Goal: Task Accomplishment & Management: Manage account settings

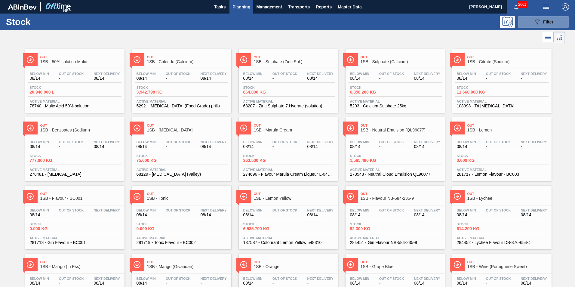
click at [238, 5] on span "Planning" at bounding box center [241, 6] width 18 height 7
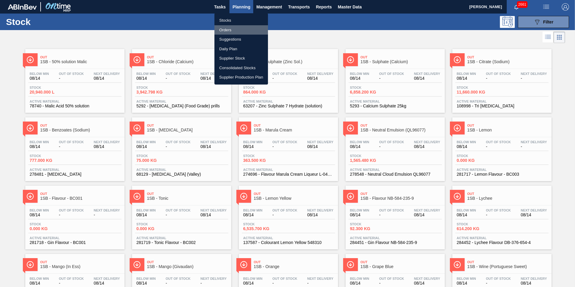
click at [227, 30] on li "Orders" at bounding box center [241, 30] width 54 height 10
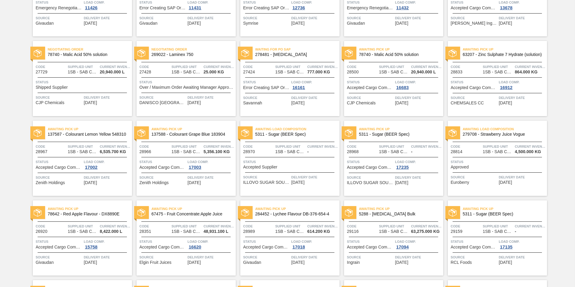
scroll to position [90, 0]
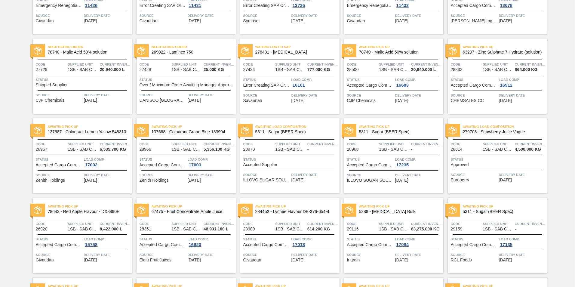
click at [384, 207] on span "Awaiting Pick Up" at bounding box center [401, 206] width 84 height 6
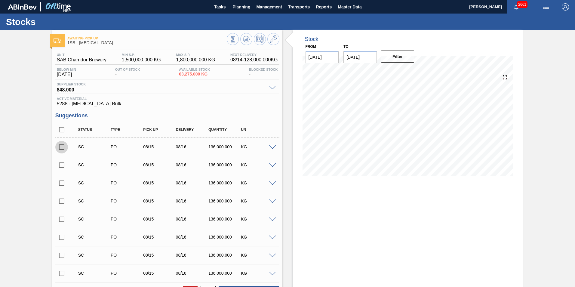
click at [62, 148] on input "checkbox" at bounding box center [61, 147] width 13 height 13
click at [271, 146] on span at bounding box center [272, 147] width 7 height 5
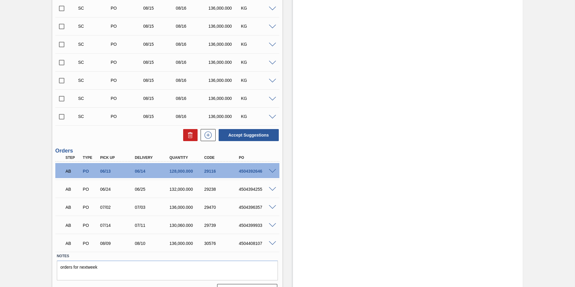
scroll to position [391, 0]
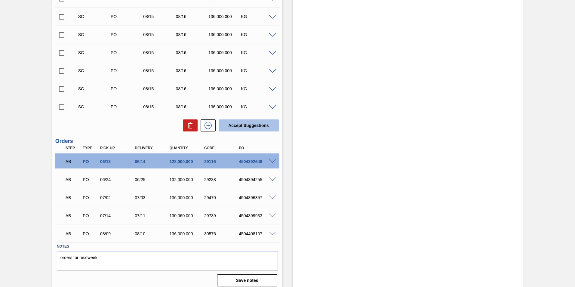
click at [242, 126] on button "Accept Suggestions" at bounding box center [249, 125] width 60 height 12
checkbox input "false"
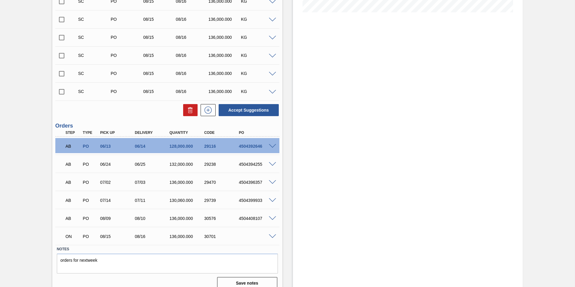
scroll to position [171, 0]
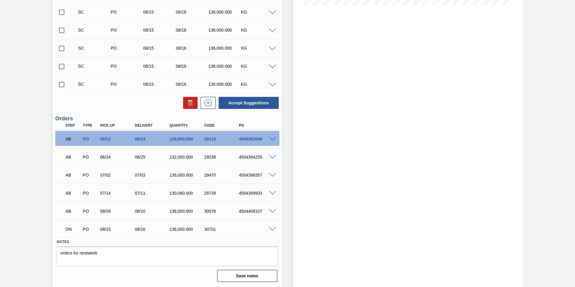
click at [270, 227] on span at bounding box center [272, 229] width 7 height 5
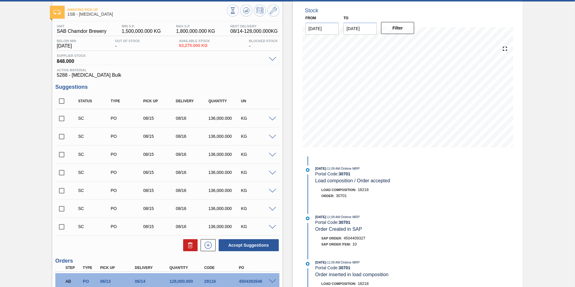
scroll to position [16, 0]
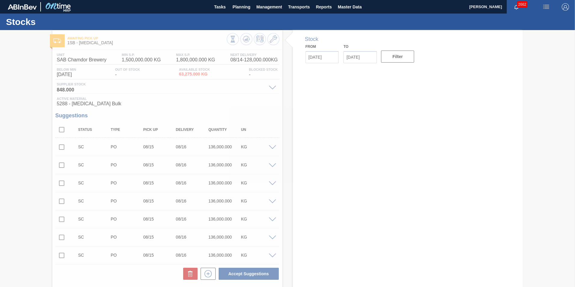
type input "[DATE]"
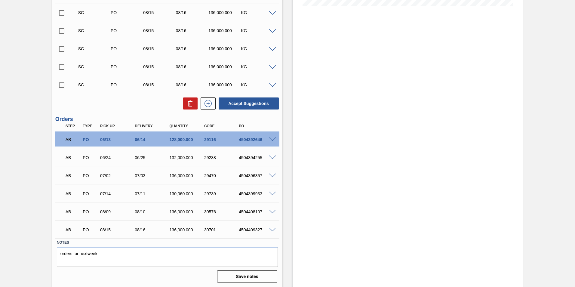
scroll to position [171, 0]
click at [238, 228] on div "4504409327" at bounding box center [256, 229] width 39 height 5
drag, startPoint x: 239, startPoint y: 229, endPoint x: 264, endPoint y: 231, distance: 25.1
click at [264, 231] on div "4504409327" at bounding box center [256, 229] width 39 height 5
copy div "4504409327"
